Goal: Task Accomplishment & Management: Complete application form

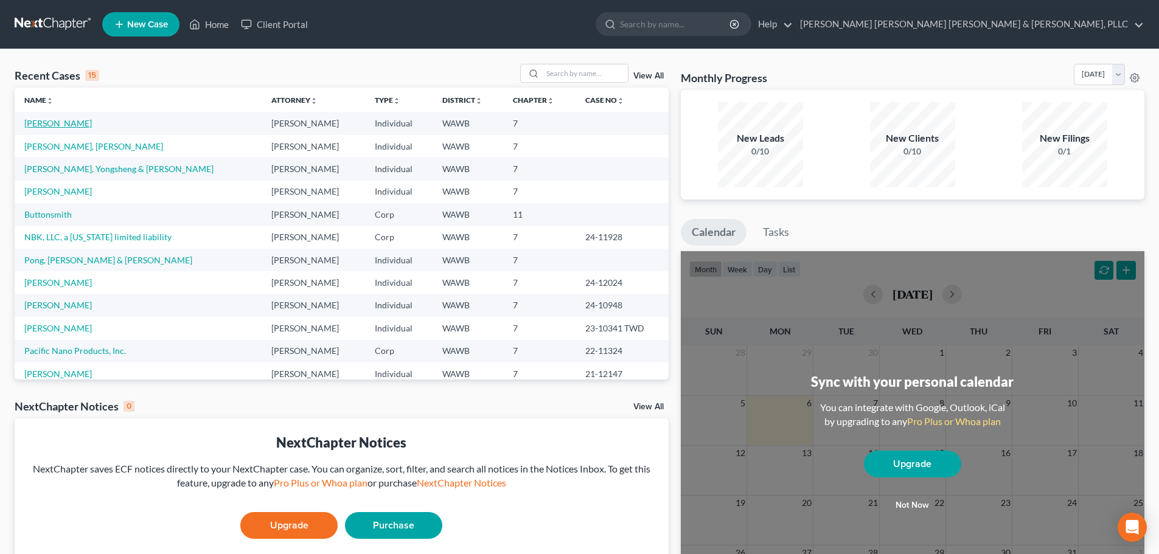
click at [51, 122] on link "[PERSON_NAME]" at bounding box center [58, 123] width 68 height 10
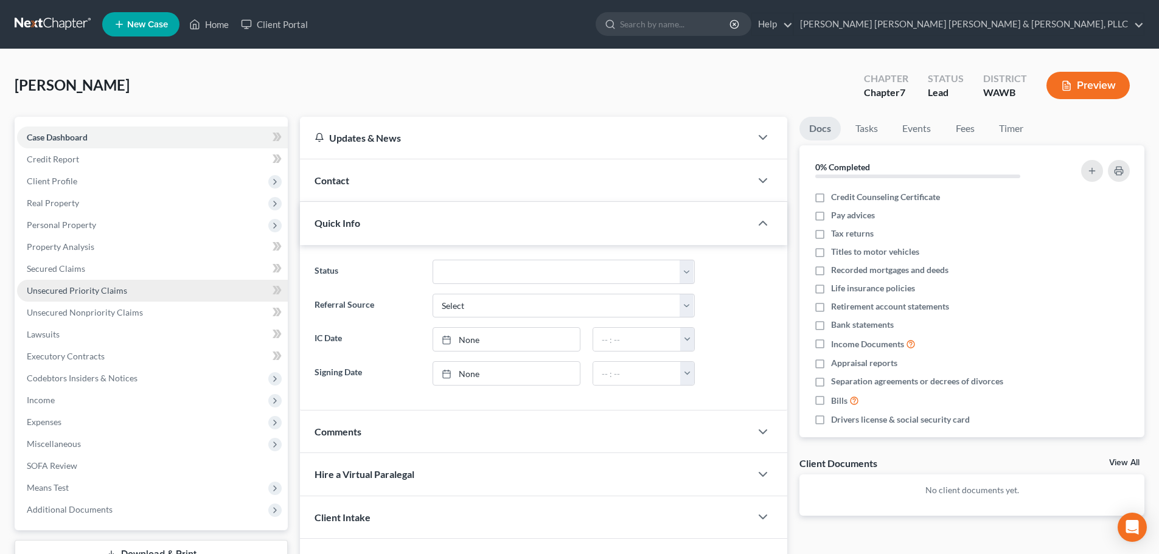
click at [100, 291] on span "Unsecured Priority Claims" at bounding box center [77, 290] width 100 height 10
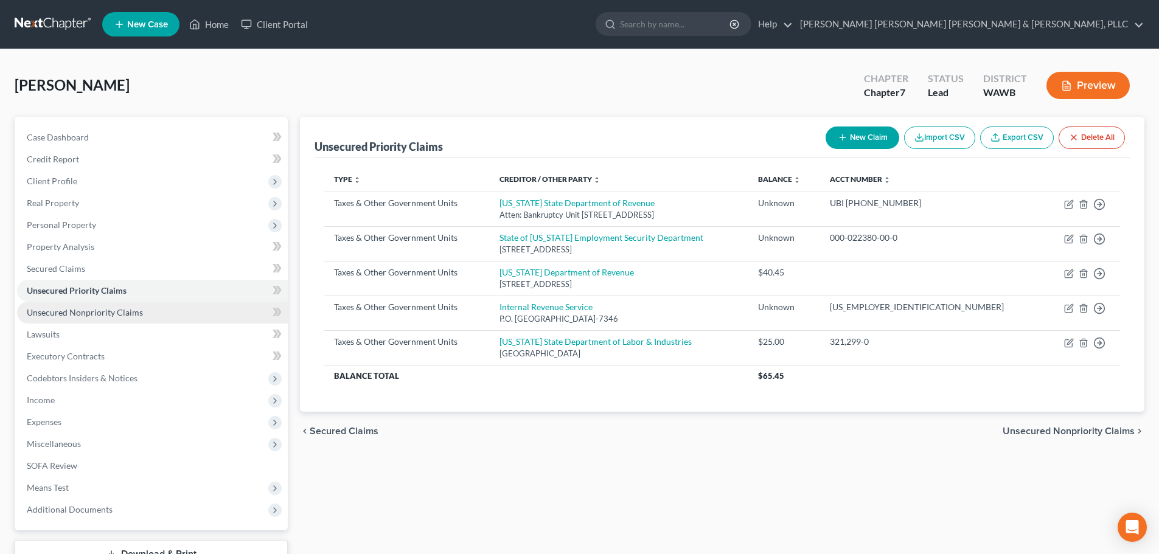
click at [134, 308] on span "Unsecured Nonpriority Claims" at bounding box center [85, 312] width 116 height 10
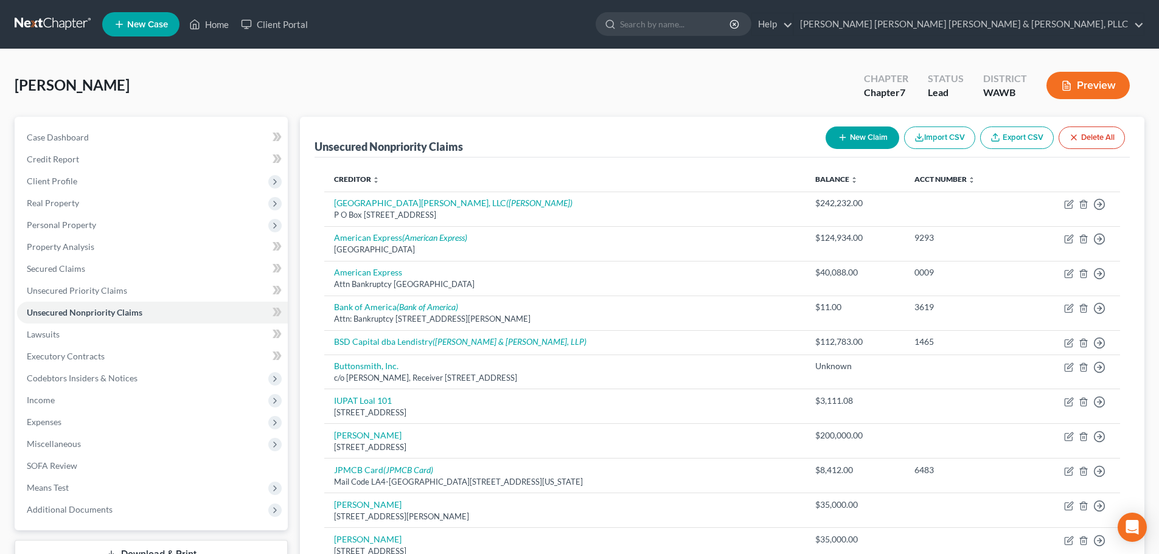
click at [842, 134] on icon "button" at bounding box center [843, 138] width 10 height 10
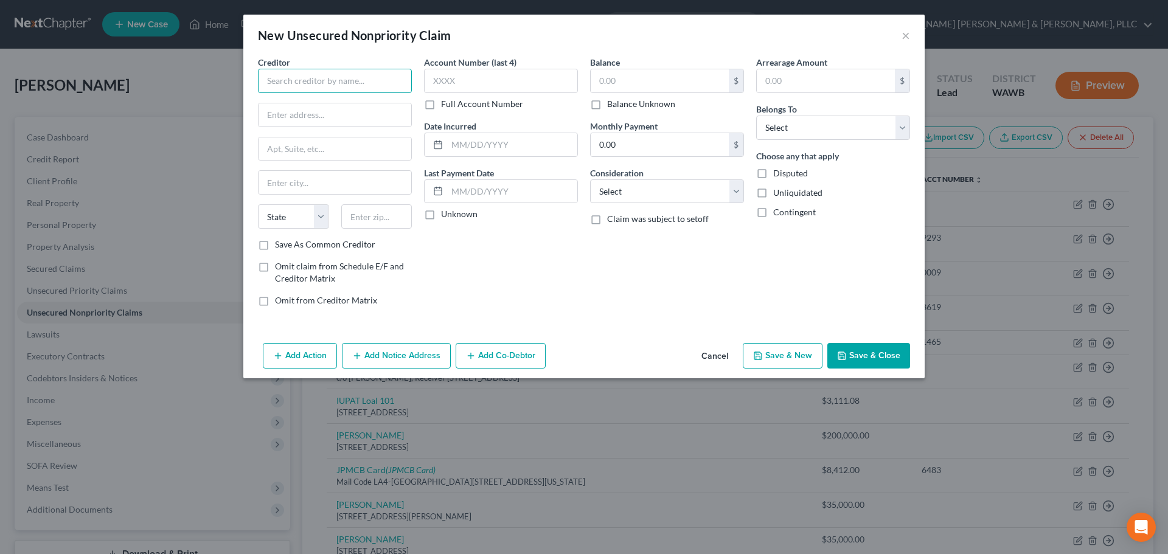
click at [304, 89] on input "text" at bounding box center [335, 81] width 154 height 24
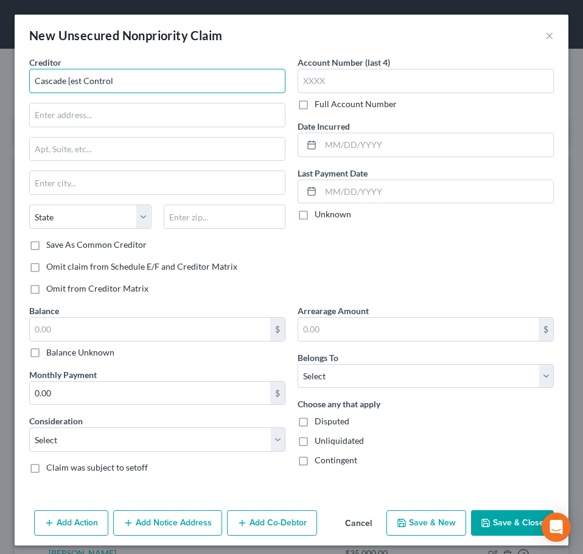
click at [131, 78] on input "Cascade {est Control" at bounding box center [157, 81] width 256 height 24
type input "Cascade Pest Control"
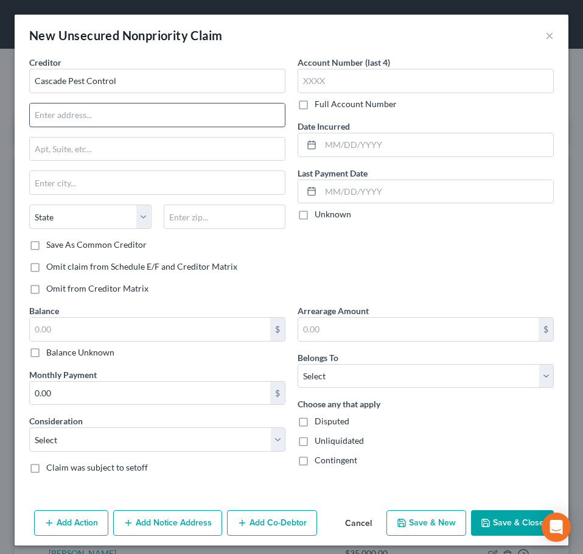
click at [74, 118] on input "text" at bounding box center [157, 114] width 255 height 23
click at [98, 111] on input "text" at bounding box center [157, 114] width 255 height 23
type input "2018 [STREET_ADDRESS]"
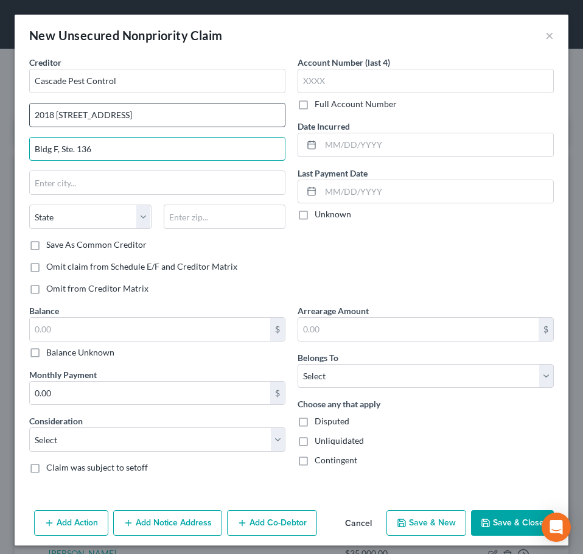
type input "Bldg F, Ste. 136"
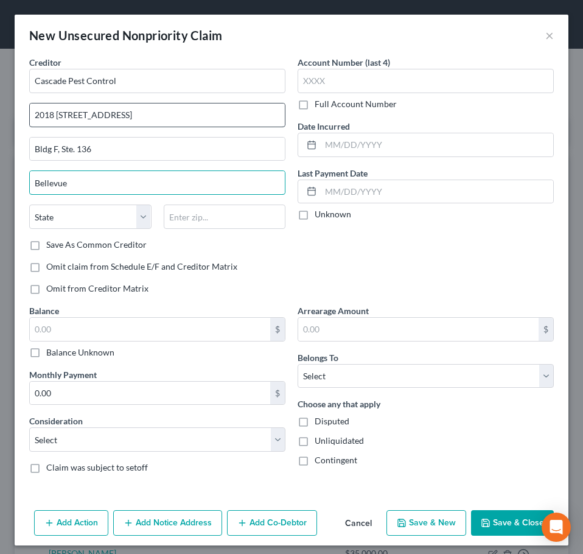
type input "Bellevue"
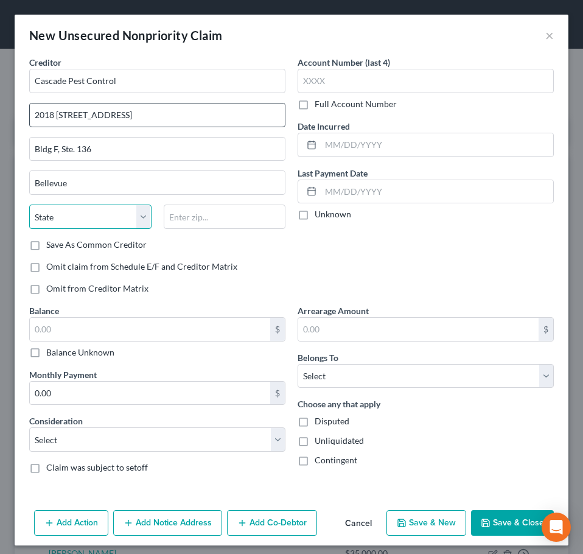
select select "50"
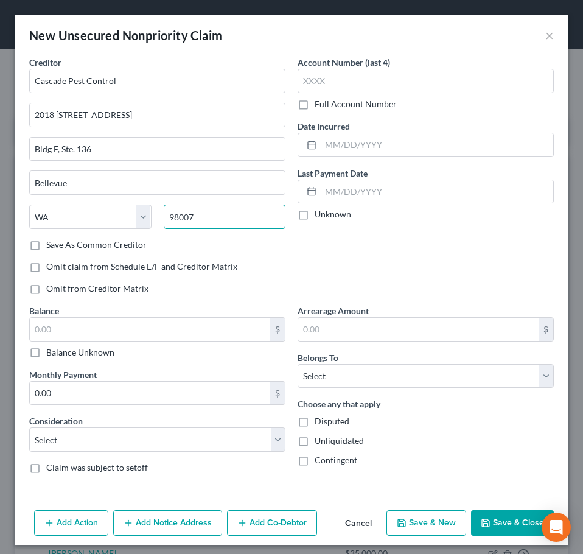
type input "98007"
click at [46, 249] on label "Save As Common Creditor" at bounding box center [96, 244] width 100 height 12
click at [51, 246] on input "Save As Common Creditor" at bounding box center [55, 242] width 8 height 8
checkbox input "true"
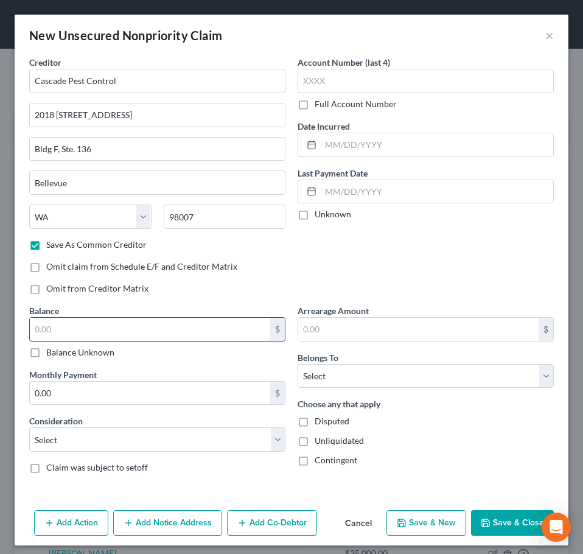
click at [108, 332] on input "text" at bounding box center [150, 329] width 240 height 23
type input "348.55"
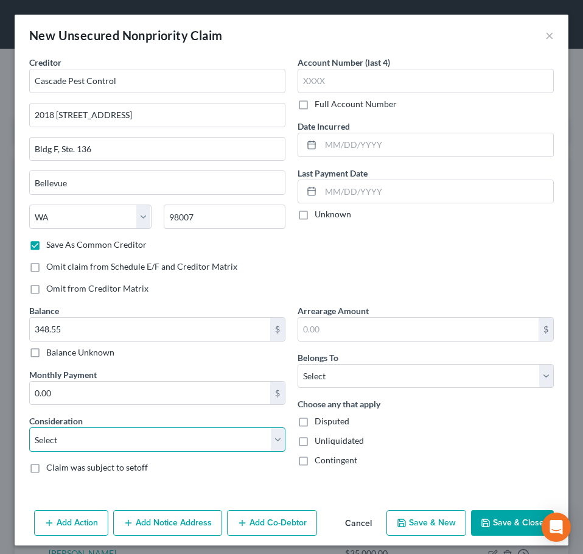
click at [131, 437] on select "Select Cable / Satellite Services Collection Agency Credit Card Debt Debt Couns…" at bounding box center [157, 439] width 256 height 24
select select "14"
click at [29, 427] on select "Select Cable / Satellite Services Collection Agency Credit Card Debt Debt Couns…" at bounding box center [157, 439] width 256 height 24
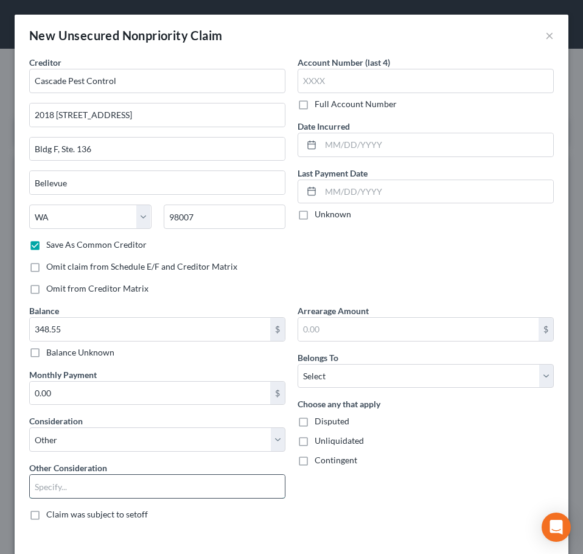
click at [87, 485] on input "text" at bounding box center [157, 485] width 255 height 23
type input "Pest control"
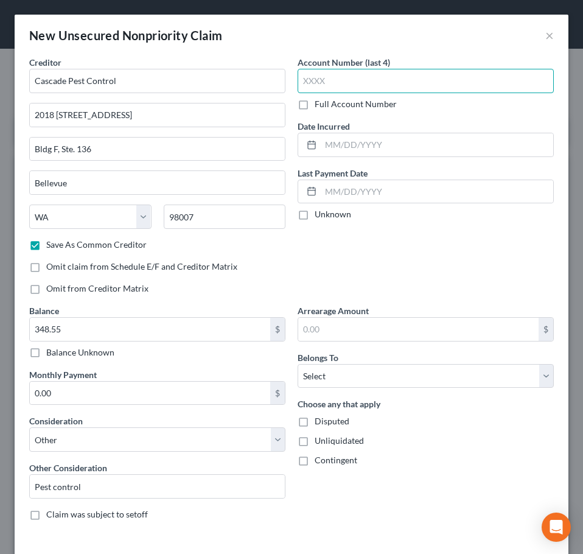
click at [358, 71] on input "text" at bounding box center [425, 81] width 256 height 24
click at [314, 218] on label "Unknown" at bounding box center [332, 214] width 36 height 12
click at [319, 216] on input "Unknown" at bounding box center [323, 212] width 8 height 8
checkbox input "true"
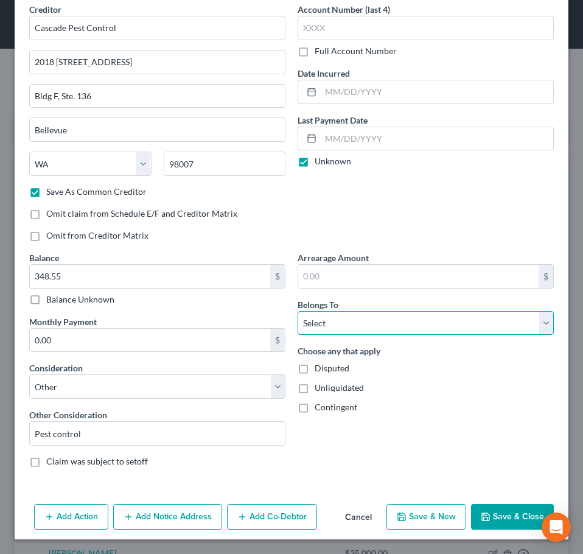
click at [347, 316] on select "Select Debtor 1 Only Debtor 2 Only Debtor 1 And Debtor 2 Only At Least One Of T…" at bounding box center [425, 323] width 256 height 24
select select "0"
click at [297, 311] on select "Select Debtor 1 Only Debtor 2 Only Debtor 1 And Debtor 2 Only At Least One Of T…" at bounding box center [425, 323] width 256 height 24
click at [505, 519] on button "Save & Close" at bounding box center [512, 517] width 83 height 26
checkbox input "false"
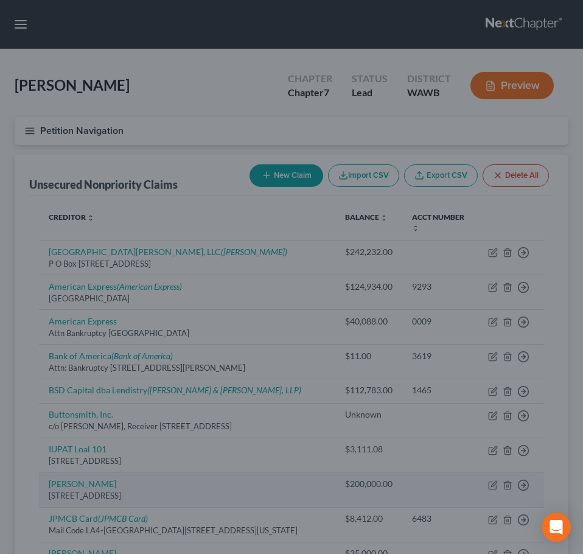
scroll to position [0, 0]
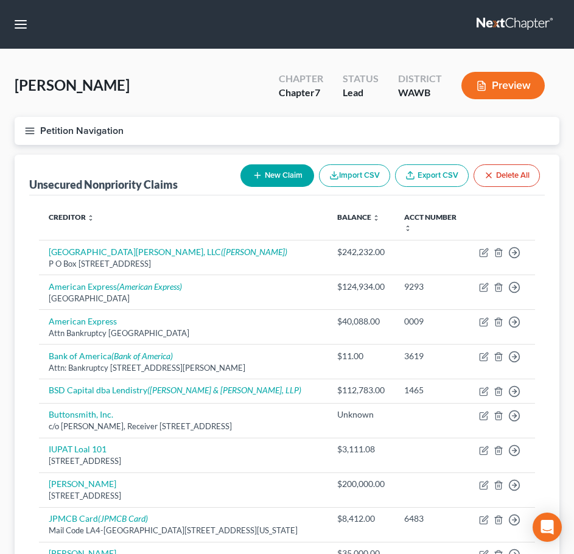
click at [291, 169] on button "New Claim" at bounding box center [277, 175] width 74 height 23
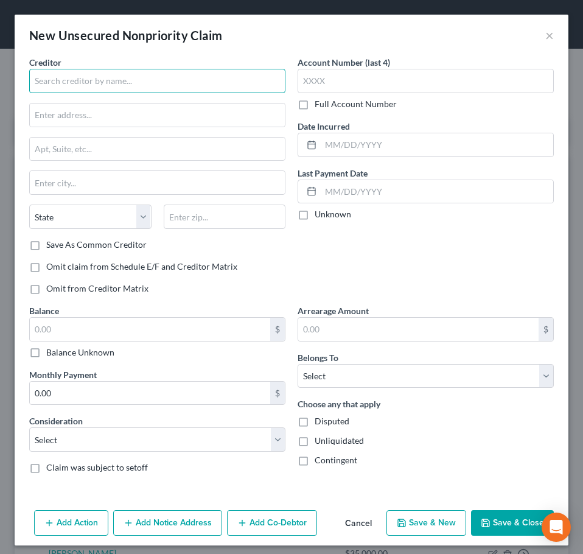
click at [144, 73] on input "text" at bounding box center [157, 81] width 256 height 24
type input "Aqua Test"
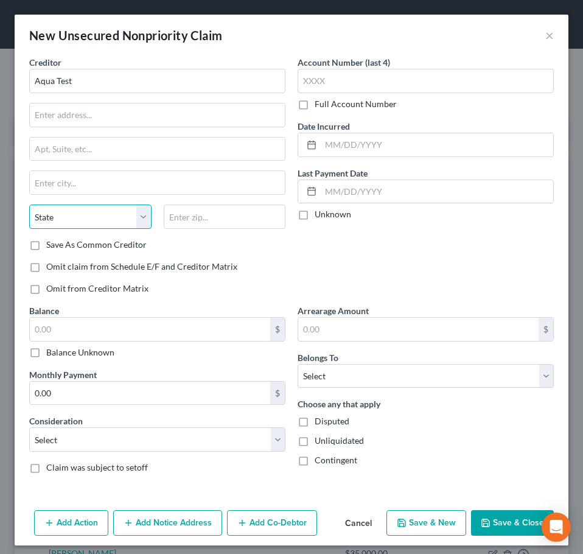
click at [63, 213] on select "State [US_STATE] AK AR AZ CA CO CT DE DC [GEOGRAPHIC_DATA] [GEOGRAPHIC_DATA] GU…" at bounding box center [90, 216] width 122 height 24
select select "50"
click at [254, 255] on div "Creditor * Aqua Test State [US_STATE] AK AR AZ CA CO CT DE DC [GEOGRAPHIC_DATA]…" at bounding box center [157, 180] width 268 height 248
click at [46, 248] on label "Save As Common Creditor" at bounding box center [96, 244] width 100 height 12
click at [51, 246] on input "Save As Common Creditor" at bounding box center [55, 242] width 8 height 8
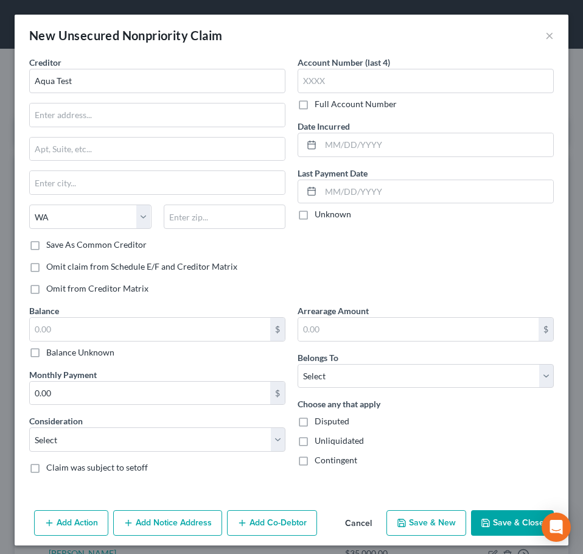
checkbox input "true"
click at [40, 322] on input "text" at bounding box center [150, 329] width 240 height 23
type input "860.00"
click at [189, 353] on div "Balance Unknown" at bounding box center [157, 352] width 256 height 12
click at [314, 212] on label "Unknown" at bounding box center [332, 214] width 36 height 12
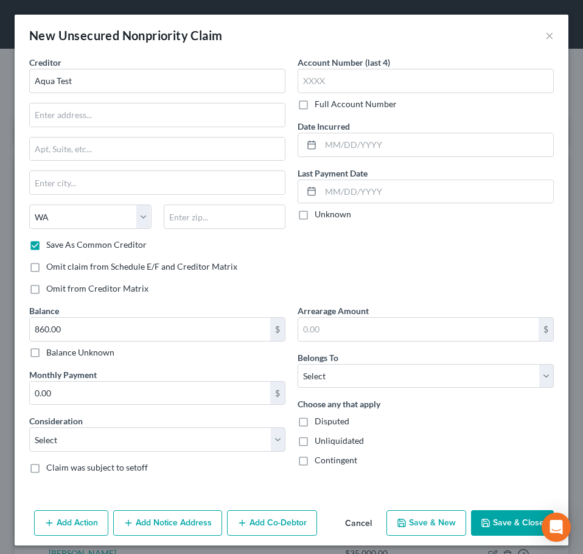
click at [319, 212] on input "Unknown" at bounding box center [323, 212] width 8 height 8
checkbox input "true"
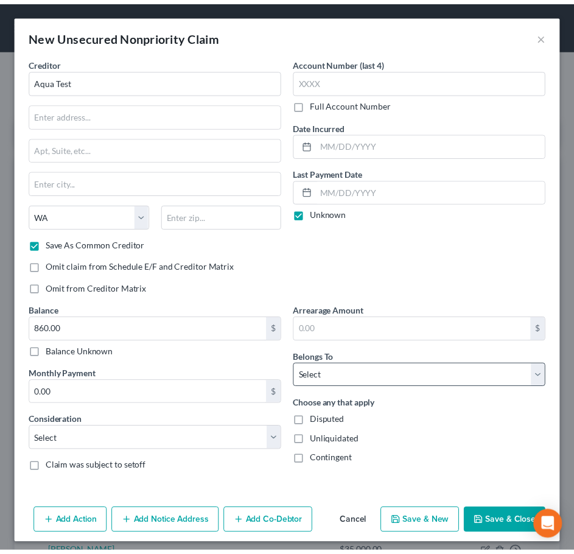
scroll to position [6, 0]
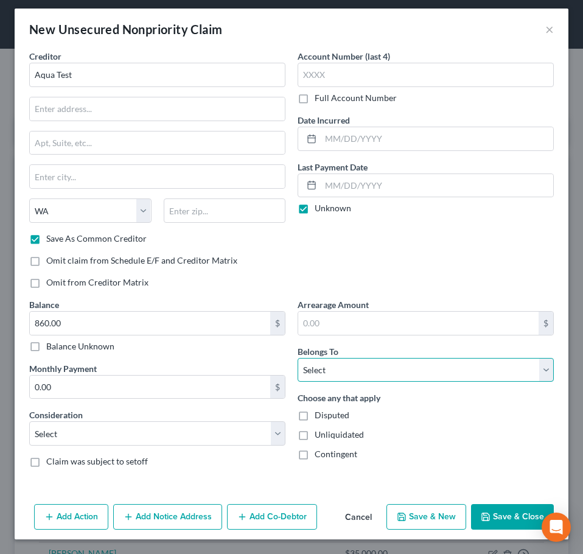
click at [323, 365] on select "Select Debtor 1 Only Debtor 2 Only Debtor 1 And Debtor 2 Only At Least One Of T…" at bounding box center [425, 370] width 256 height 24
select select "0"
click at [297, 358] on select "Select Debtor 1 Only Debtor 2 Only Debtor 1 And Debtor 2 Only At Least One Of T…" at bounding box center [425, 370] width 256 height 24
click at [436, 522] on button "Save & New" at bounding box center [426, 517] width 80 height 26
checkbox input "false"
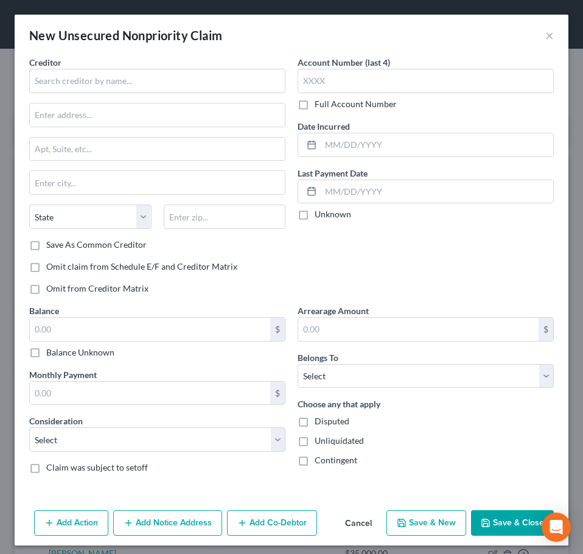
click at [545, 37] on div "New Unsecured Nonpriority Claim ×" at bounding box center [292, 35] width 554 height 41
click at [545, 32] on button "×" at bounding box center [549, 35] width 9 height 15
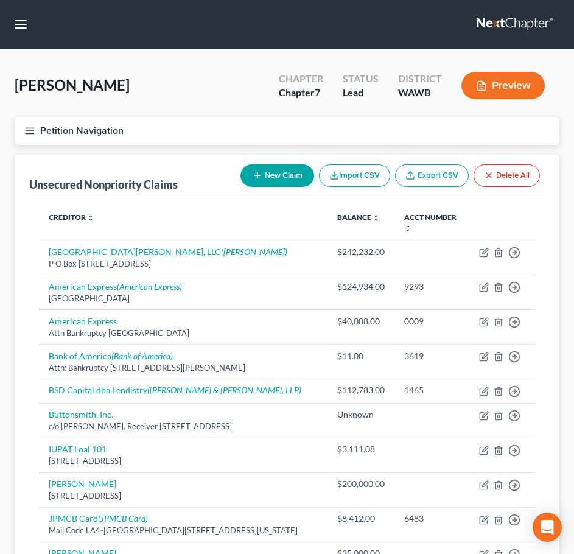
click at [27, 123] on button "Petition Navigation" at bounding box center [287, 131] width 544 height 28
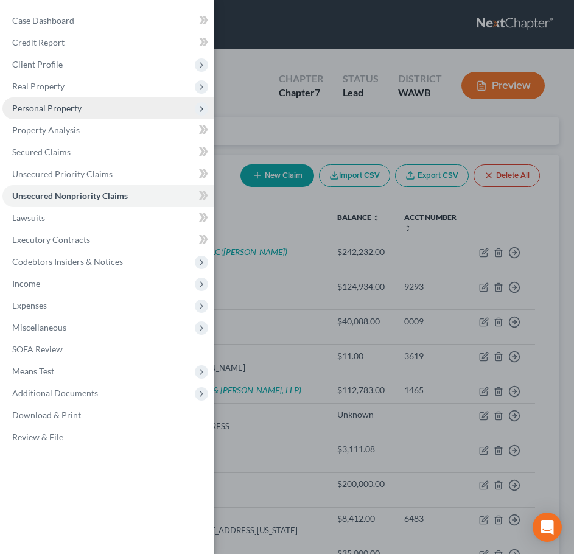
click at [60, 108] on span "Personal Property" at bounding box center [46, 108] width 69 height 10
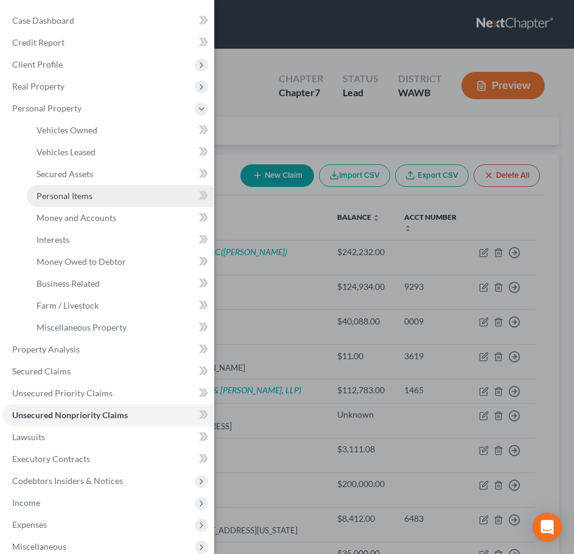
click at [83, 194] on span "Personal Items" at bounding box center [64, 195] width 56 height 10
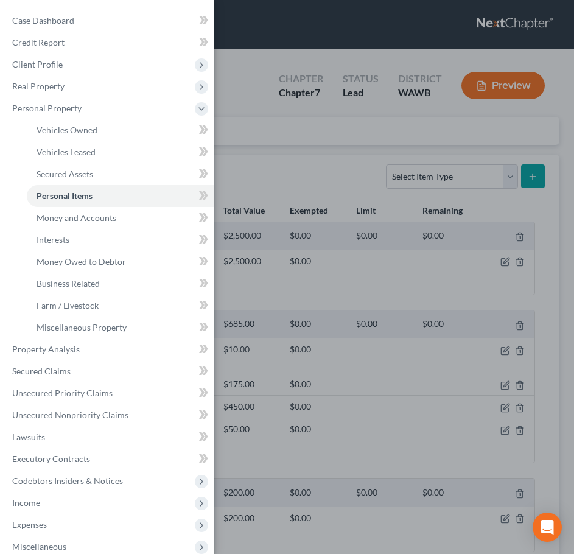
click at [515, 178] on div "Case Dashboard Payments Invoices Payments Payments Credit Report Client Profile" at bounding box center [287, 277] width 574 height 554
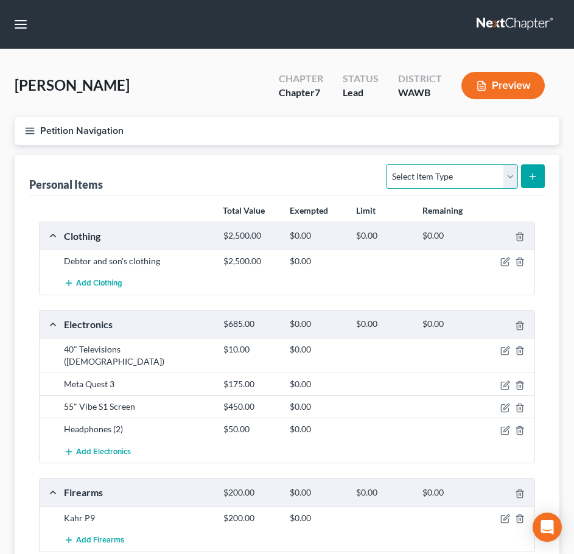
click at [505, 174] on select "Select Item Type Clothing Collectibles Of Value Electronics Firearms Household …" at bounding box center [451, 176] width 131 height 24
select select "sports_and_hobby_equipment"
click at [387, 164] on select "Select Item Type Clothing Collectibles Of Value Electronics Firearms Household …" at bounding box center [451, 176] width 131 height 24
click at [527, 174] on button "submit" at bounding box center [533, 176] width 24 height 24
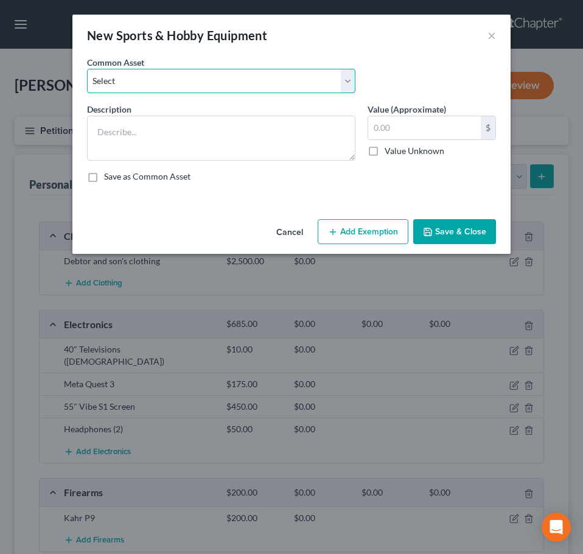
click at [146, 86] on select "Select Golf Clubs" at bounding box center [221, 81] width 268 height 24
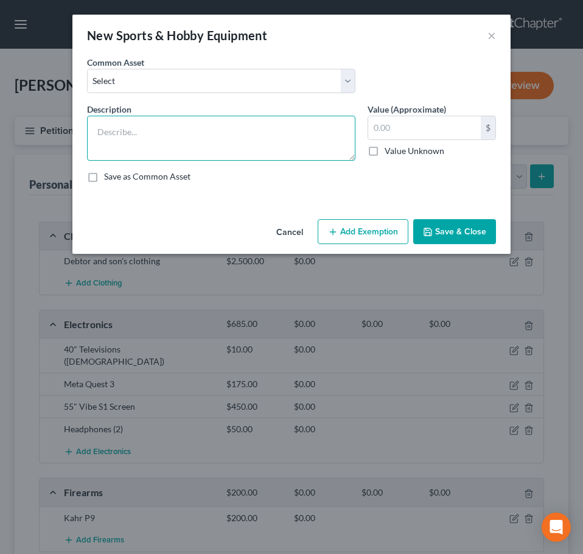
click at [128, 135] on textarea at bounding box center [221, 138] width 268 height 45
type textarea "Pelican Paddle Boat"
type input "50"
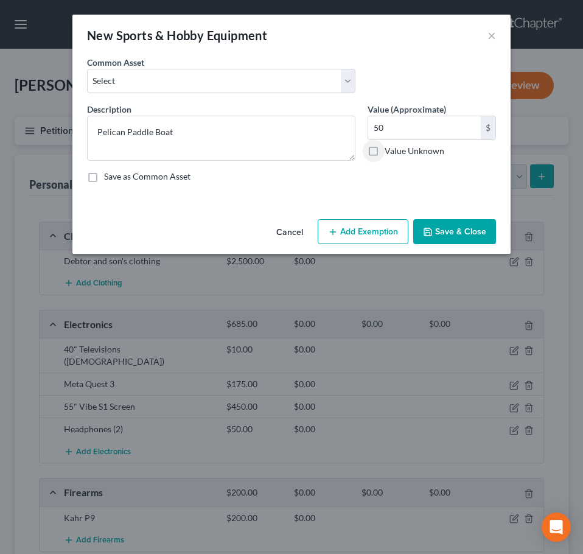
click at [432, 234] on icon "button" at bounding box center [428, 232] width 10 height 10
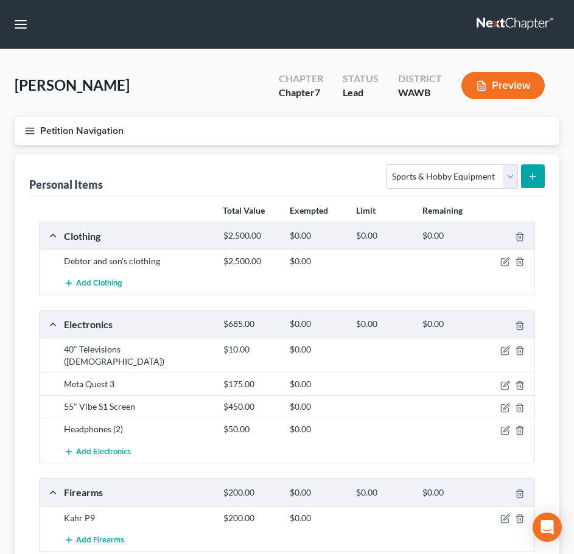
click at [538, 181] on button "submit" at bounding box center [533, 176] width 24 height 24
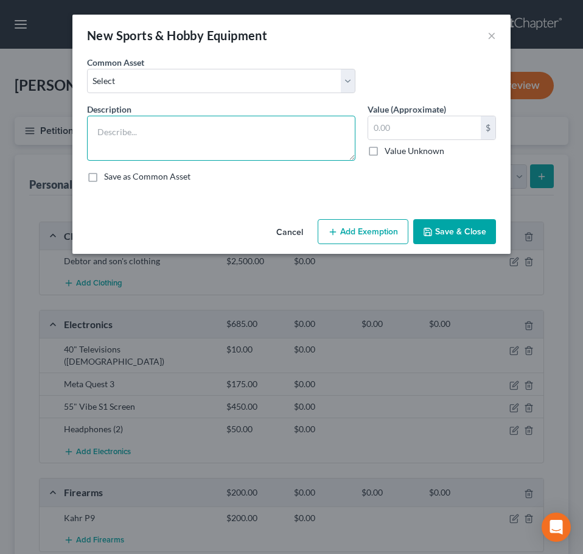
click at [215, 131] on textarea at bounding box center [221, 138] width 268 height 45
type textarea "Skis (3 pair)"
type input "150"
click at [467, 223] on button "Save & Close" at bounding box center [454, 232] width 83 height 26
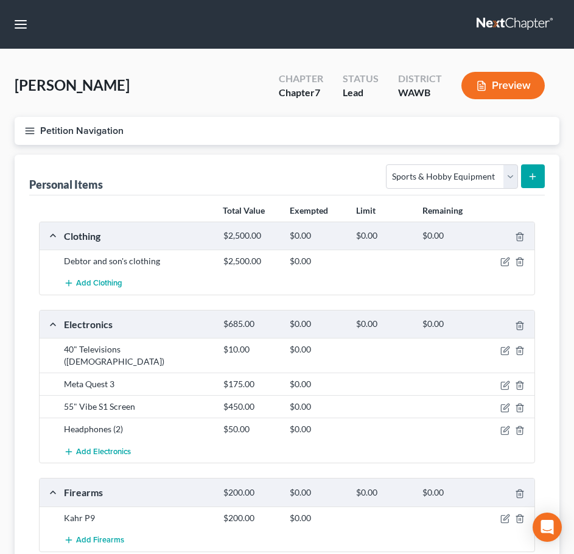
click at [531, 168] on button "submit" at bounding box center [533, 176] width 24 height 24
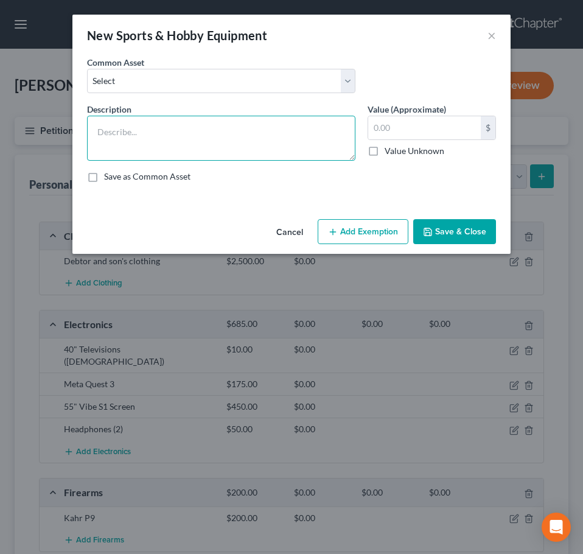
click at [223, 148] on textarea at bounding box center [221, 138] width 268 height 45
type textarea "Row Boat"
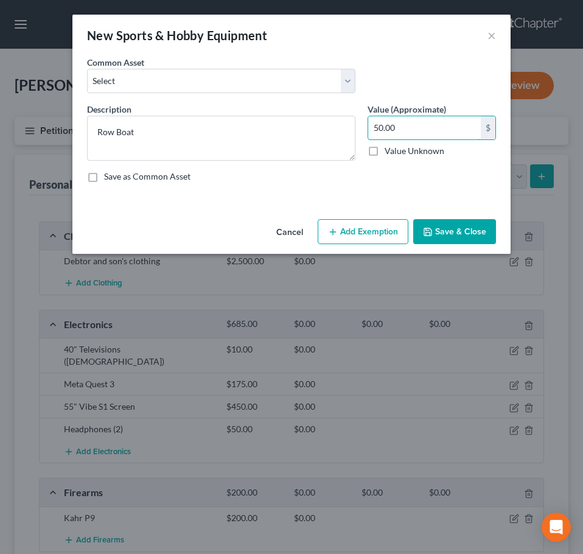
type input "50.00"
click at [463, 229] on button "Save & Close" at bounding box center [454, 232] width 83 height 26
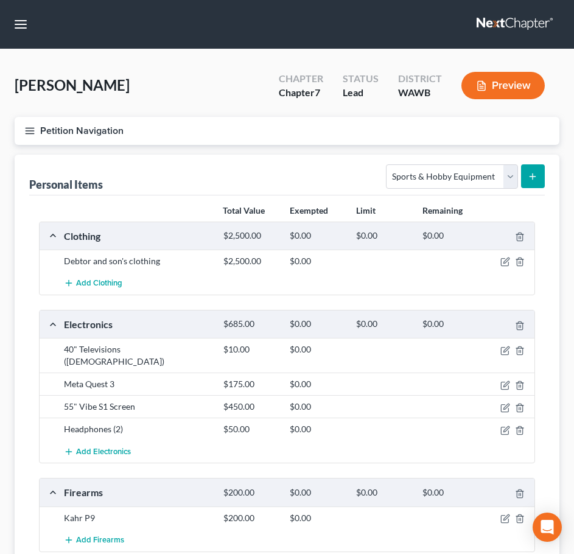
click at [527, 173] on icon "submit" at bounding box center [532, 177] width 10 height 10
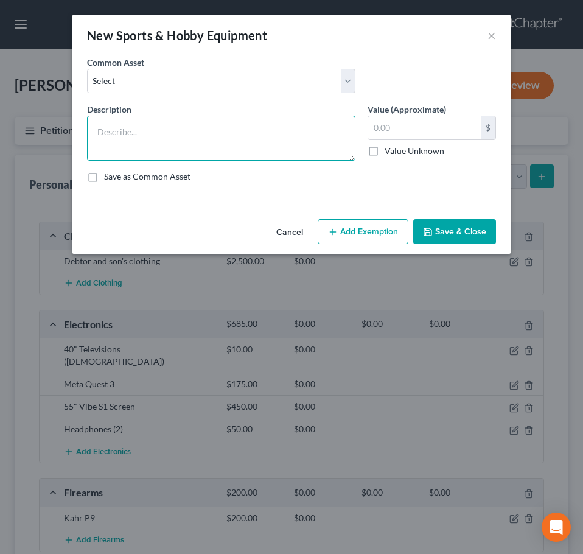
click at [211, 117] on textarea at bounding box center [221, 138] width 268 height 45
type textarea "Pelican Kayaks (2)"
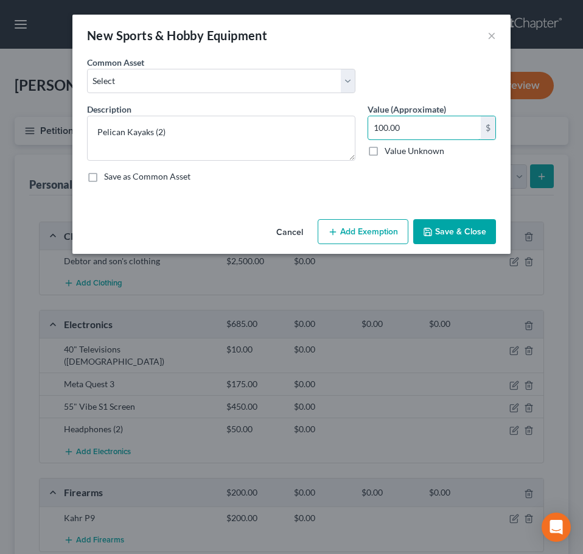
type input "100.00"
click at [467, 223] on button "Save & Close" at bounding box center [454, 232] width 83 height 26
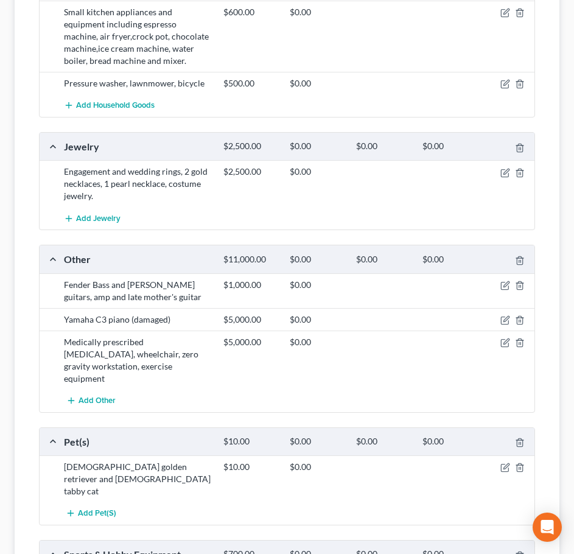
scroll to position [811, 0]
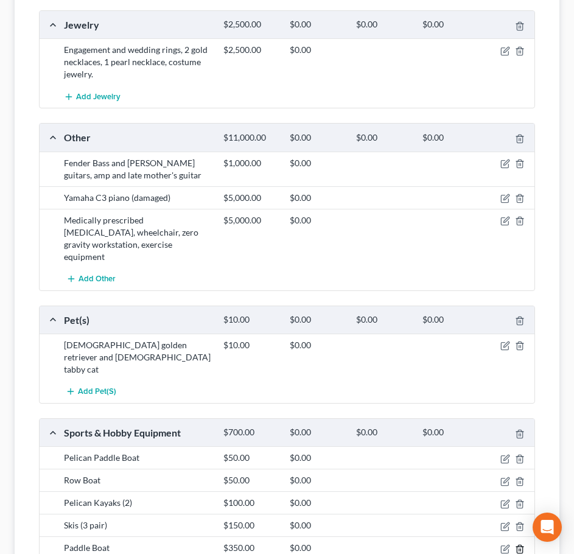
click at [520, 546] on polyline "button" at bounding box center [519, 546] width 7 height 0
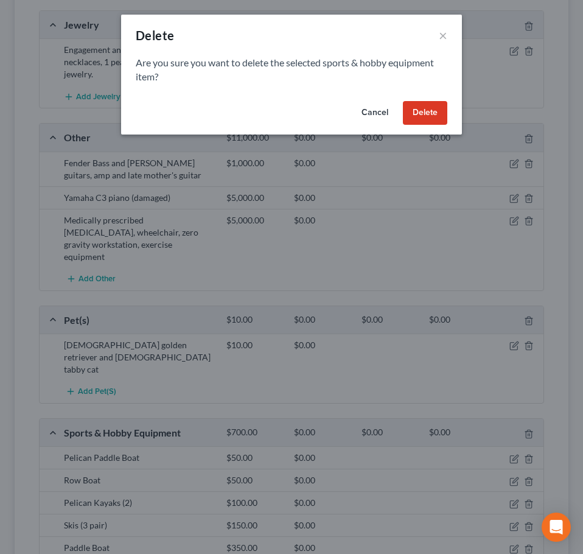
click at [415, 113] on button "Delete" at bounding box center [425, 113] width 44 height 24
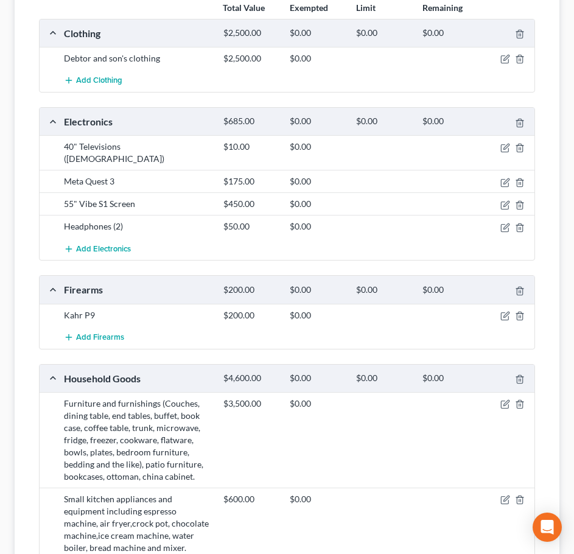
scroll to position [0, 0]
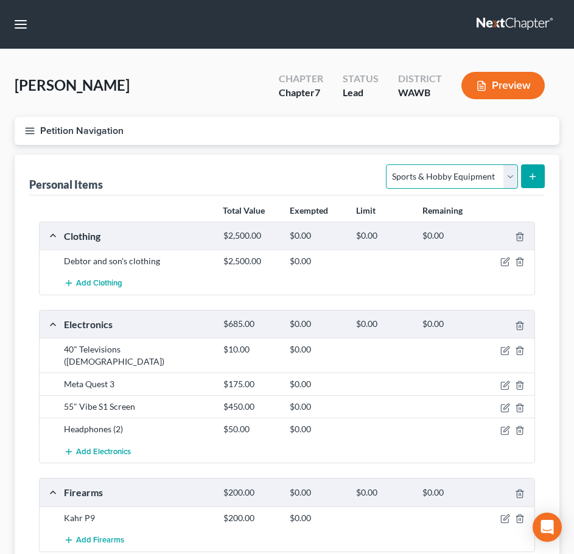
click at [507, 172] on select "Select Item Type Clothing Collectibles Of Value Electronics Firearms Household …" at bounding box center [451, 176] width 131 height 24
click at [58, 124] on button "Petition Navigation" at bounding box center [287, 131] width 544 height 28
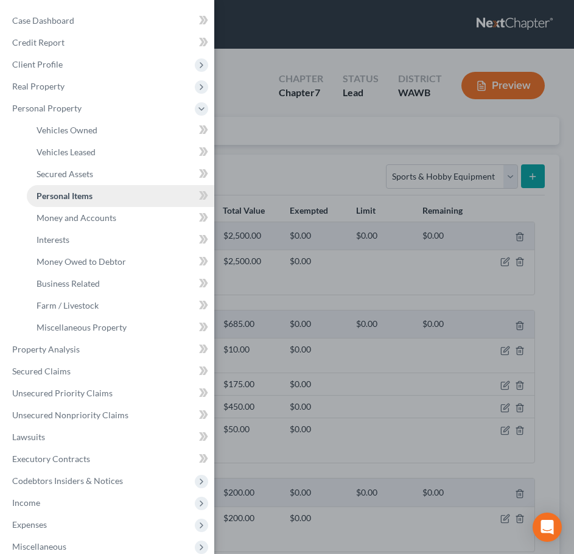
click at [58, 196] on span "Personal Items" at bounding box center [64, 195] width 56 height 10
click at [512, 179] on div "Case Dashboard Payments Invoices Payments Payments Credit Report Client Profile" at bounding box center [287, 277] width 574 height 554
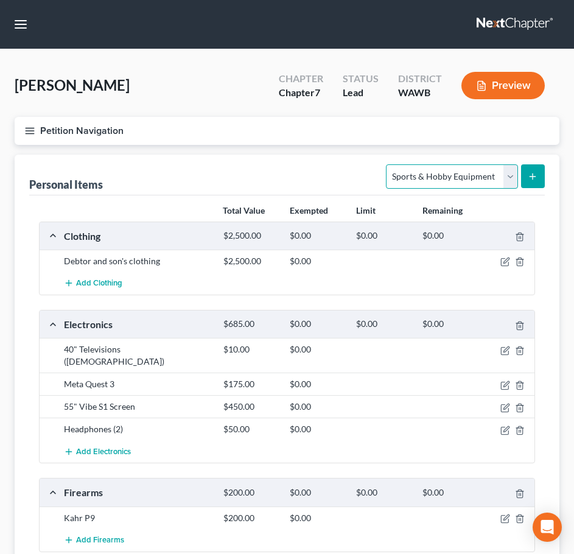
click at [512, 179] on select "Select Item Type Clothing Collectibles Of Value Electronics Firearms Household …" at bounding box center [451, 176] width 131 height 24
click at [387, 164] on select "Select Item Type Clothing Collectibles Of Value Electronics Firearms Household …" at bounding box center [451, 176] width 131 height 24
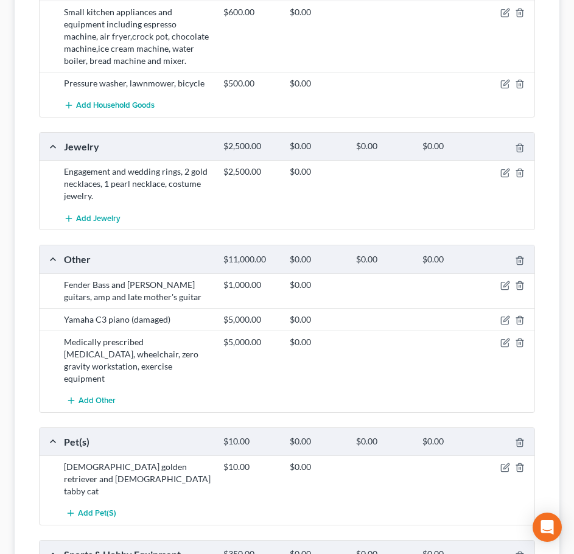
scroll to position [852, 0]
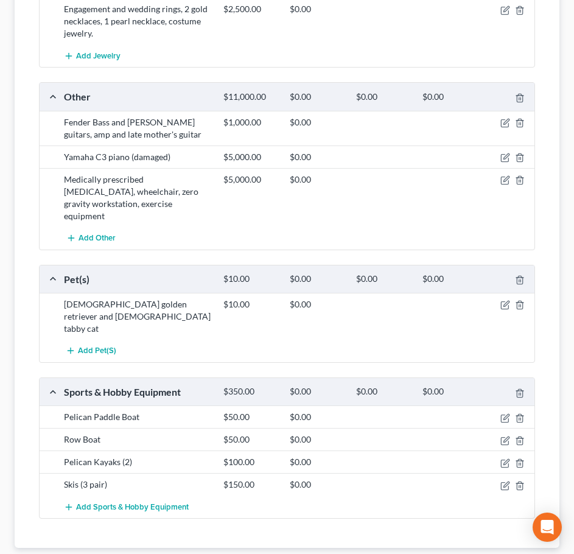
click at [193, 411] on div "Pelican Paddle Boat" at bounding box center [137, 417] width 159 height 12
click at [439, 339] on div "Add Pet(s)" at bounding box center [296, 350] width 477 height 23
click at [505, 414] on icon "button" at bounding box center [505, 416] width 5 height 5
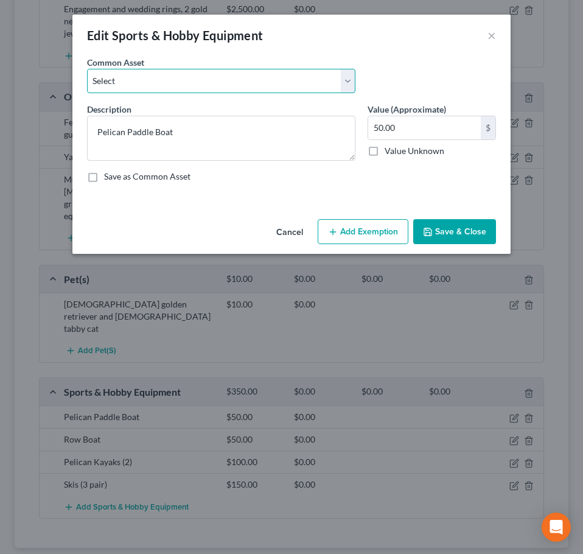
click at [127, 81] on select "Select Golf Clubs" at bounding box center [221, 81] width 268 height 24
click at [458, 234] on button "Save & Close" at bounding box center [454, 232] width 83 height 26
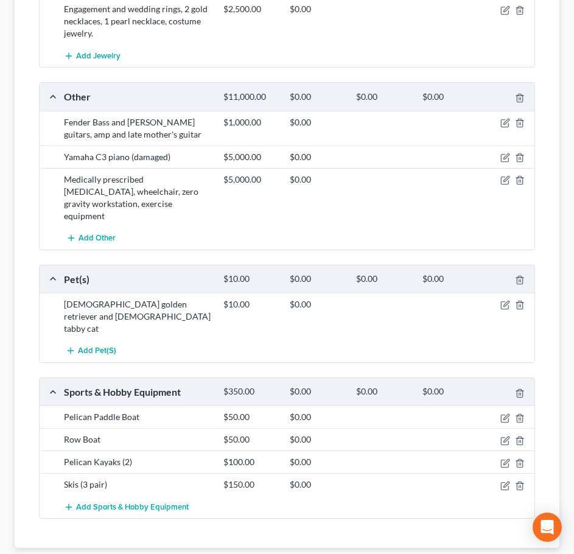
click at [165, 385] on div "Sports & Hobby Equipment" at bounding box center [137, 391] width 159 height 13
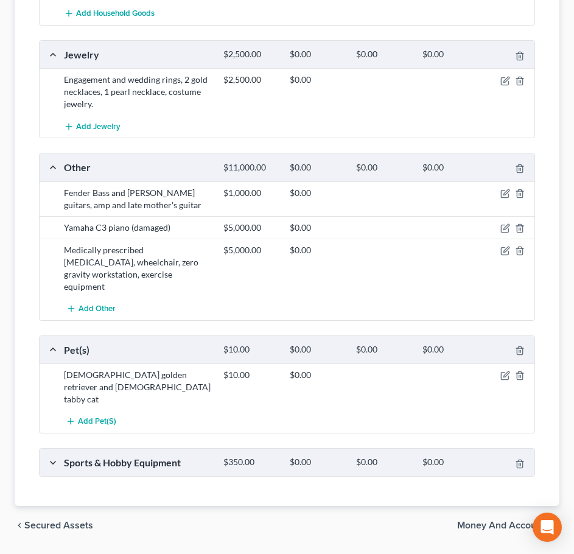
click at [153, 456] on div "Sports & Hobby Equipment" at bounding box center [137, 462] width 159 height 13
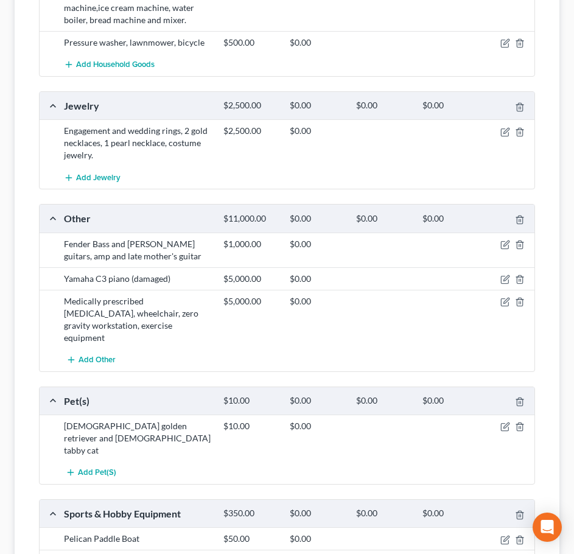
scroll to position [894, 0]
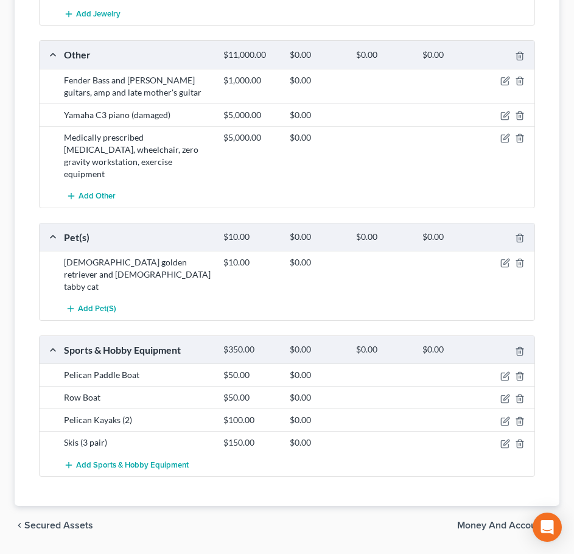
click at [495, 520] on span "Money and Accounts" at bounding box center [503, 525] width 92 height 10
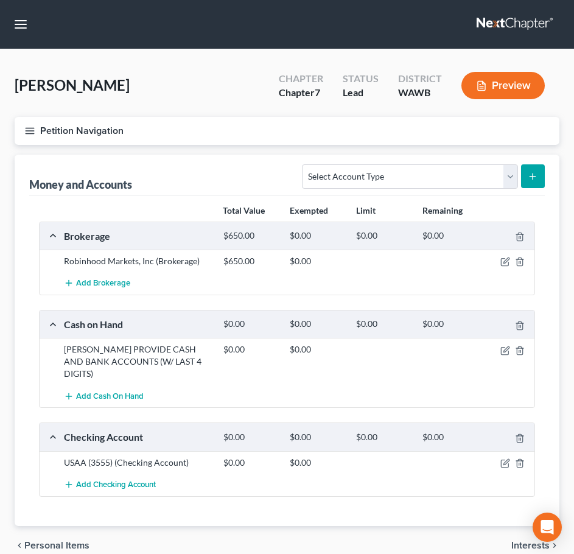
click at [514, 540] on span "Interests" at bounding box center [530, 545] width 38 height 10
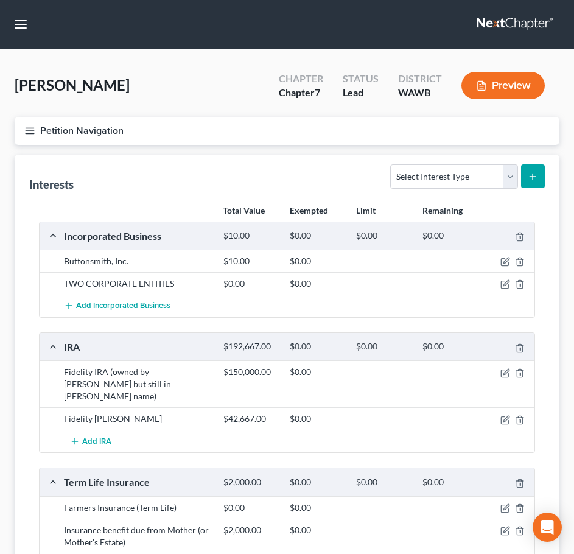
scroll to position [122, 0]
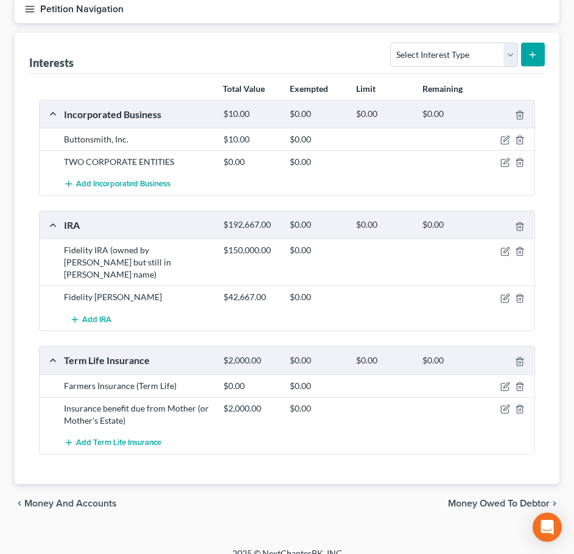
click at [532, 498] on span "Money Owed to Debtor" at bounding box center [499, 503] width 102 height 10
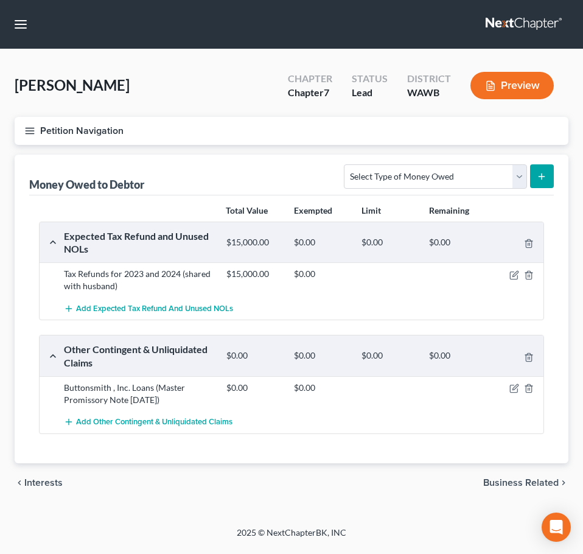
click at [531, 481] on span "Business Related" at bounding box center [520, 482] width 75 height 10
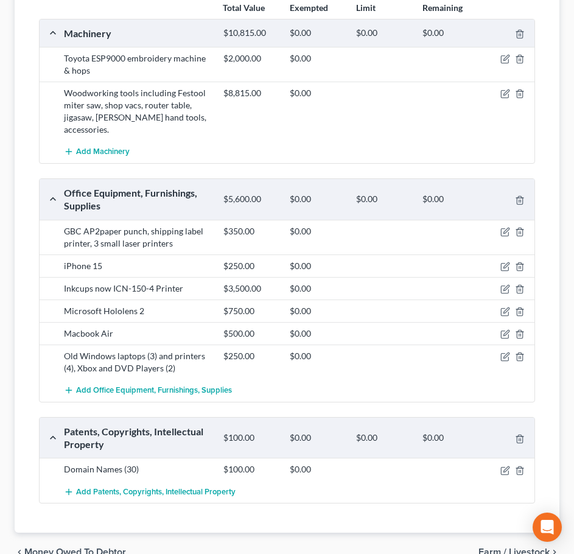
scroll to position [266, 0]
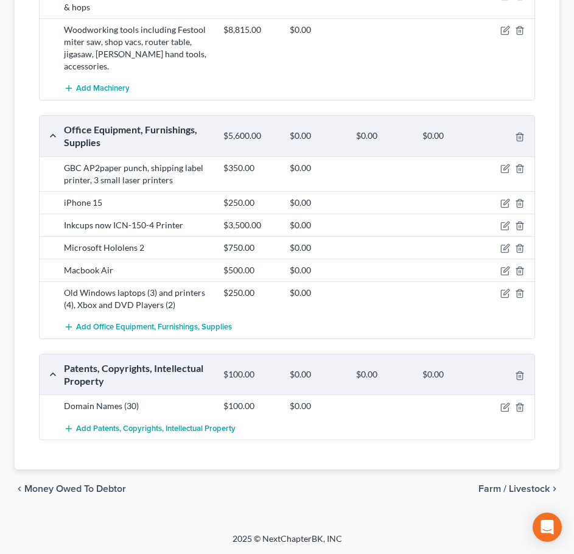
click at [531, 484] on span "Farm / Livestock" at bounding box center [513, 489] width 71 height 10
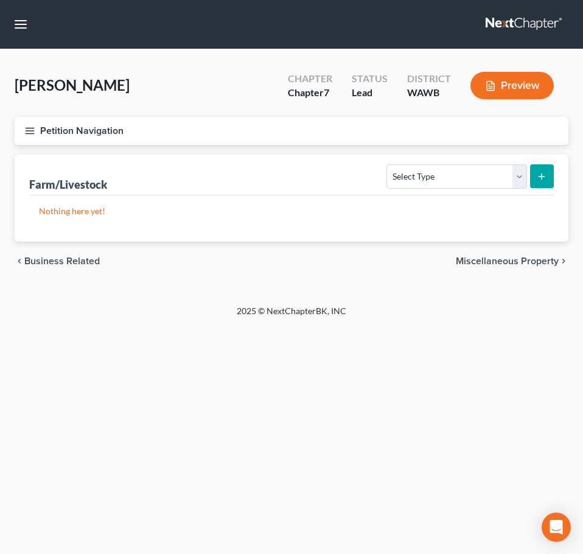
click at [491, 253] on div "chevron_left Business Related Miscellaneous Property chevron_right" at bounding box center [292, 260] width 554 height 39
click at [488, 259] on span "Miscellaneous Property" at bounding box center [507, 261] width 103 height 10
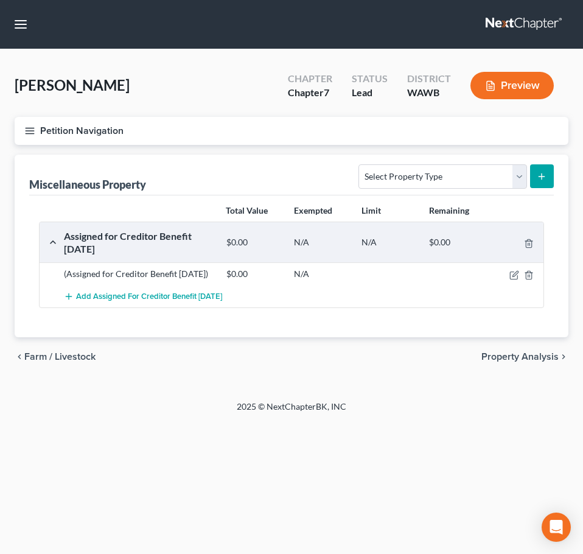
click at [68, 361] on span "Farm / Livestock" at bounding box center [59, 357] width 71 height 10
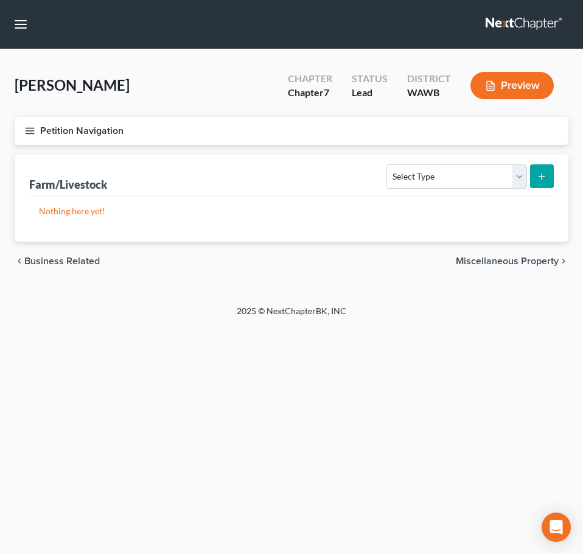
click at [487, 256] on span "Miscellaneous Property" at bounding box center [507, 261] width 103 height 10
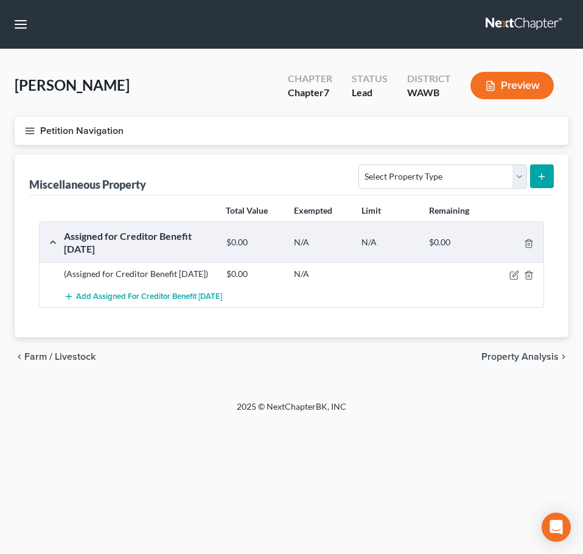
click at [519, 361] on span "Property Analysis" at bounding box center [519, 357] width 77 height 10
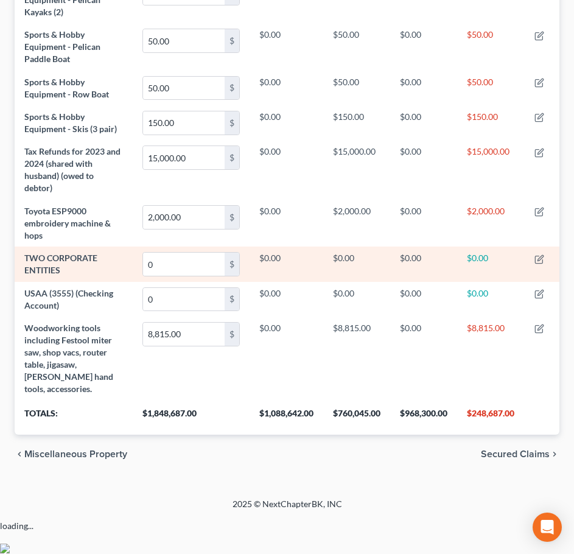
scroll to position [1987, 0]
